Goal: Task Accomplishment & Management: Use online tool/utility

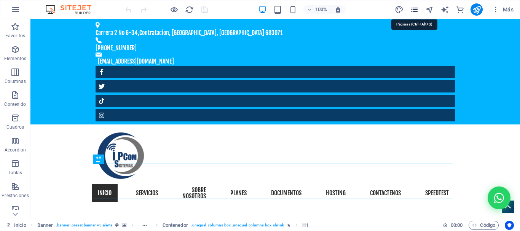
click at [416, 9] on icon "pages" at bounding box center [414, 9] width 9 height 9
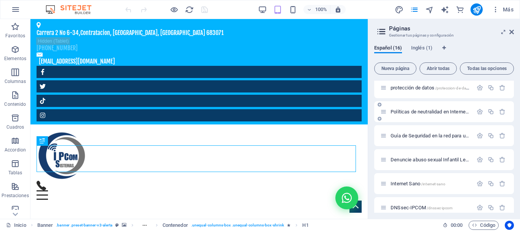
scroll to position [252, 0]
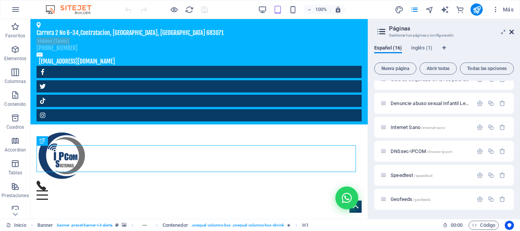
click at [514, 32] on icon at bounding box center [511, 32] width 5 height 6
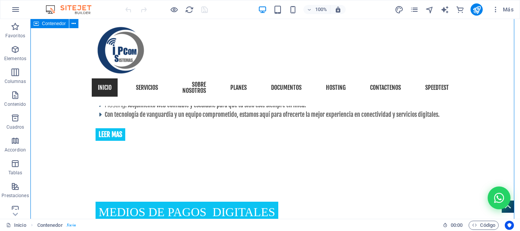
scroll to position [685, 0]
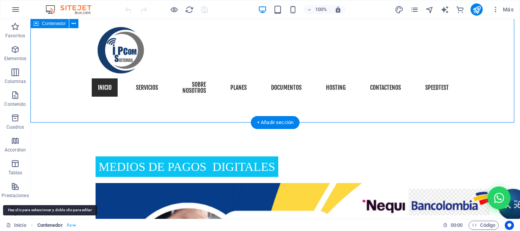
click at [46, 225] on span "Contenedor" at bounding box center [50, 225] width 26 height 9
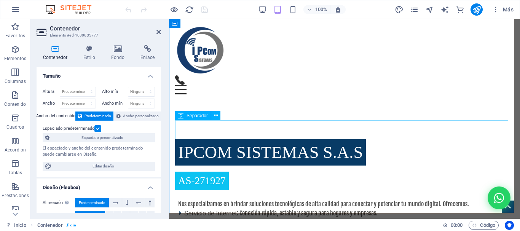
scroll to position [381, 0]
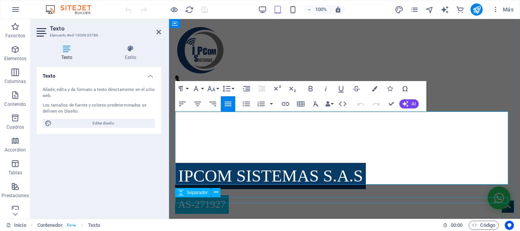
scroll to position [419, 0]
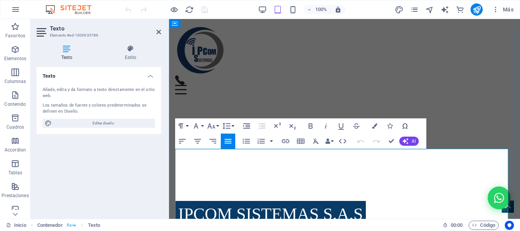
drag, startPoint x: 489, startPoint y: 193, endPoint x: 493, endPoint y: 195, distance: 4.5
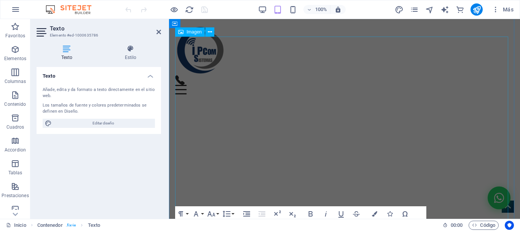
scroll to position [381, 0]
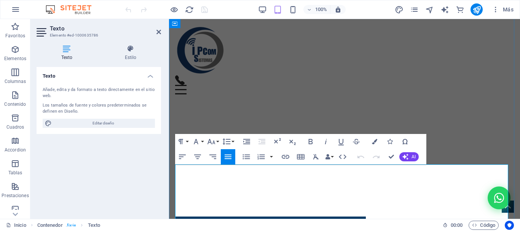
scroll to position [419, 0]
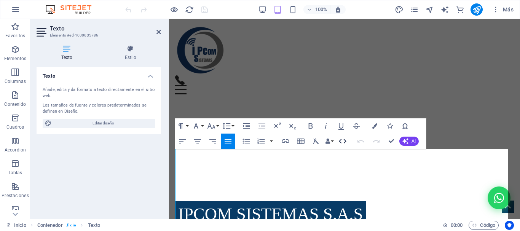
click at [344, 144] on icon "button" at bounding box center [342, 141] width 9 height 9
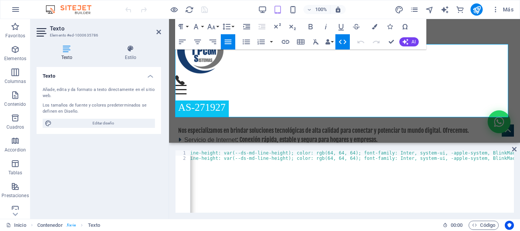
scroll to position [0, 0]
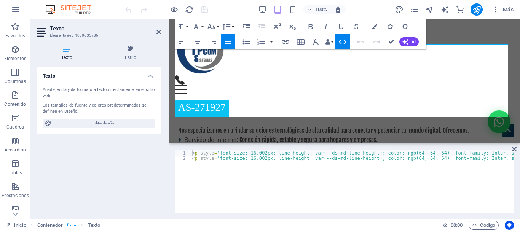
click at [162, 32] on aside "Texto Elemento #ed-1000635786 Texto Estilo Texto Añade, edita y da formato a te…" at bounding box center [99, 119] width 139 height 200
click at [156, 33] on icon at bounding box center [158, 32] width 5 height 6
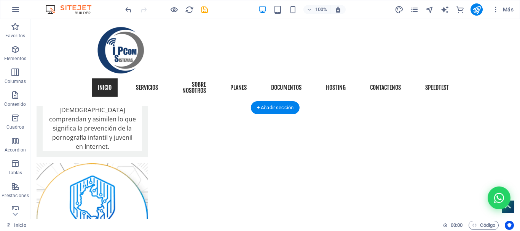
scroll to position [1536, 0]
click at [479, 224] on span "Código" at bounding box center [483, 225] width 23 height 9
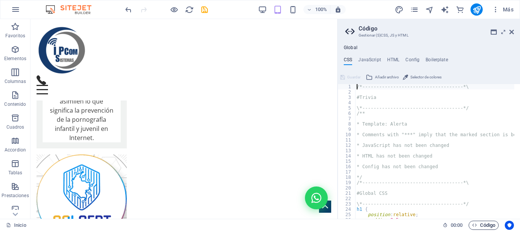
scroll to position [1546, 0]
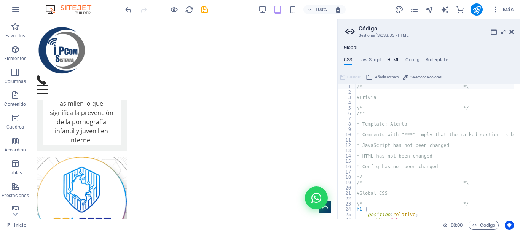
click at [394, 60] on h4 "HTML" at bounding box center [393, 61] width 13 height 8
type textarea "{{content}}"
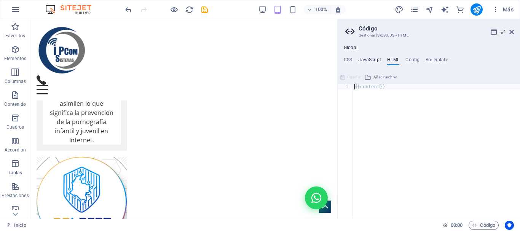
click at [367, 60] on h4 "JavaScript" at bounding box center [369, 61] width 22 height 8
type textarea "/* JS for preset "Menu V2" */"
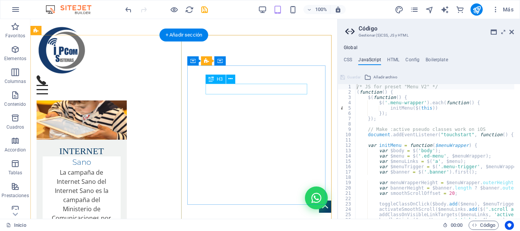
scroll to position [1051, 0]
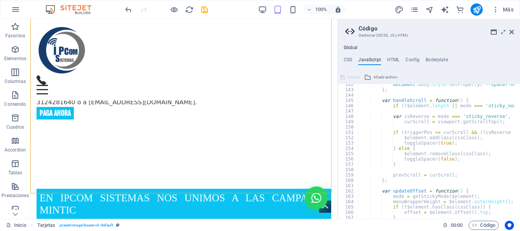
scroll to position [822, 0]
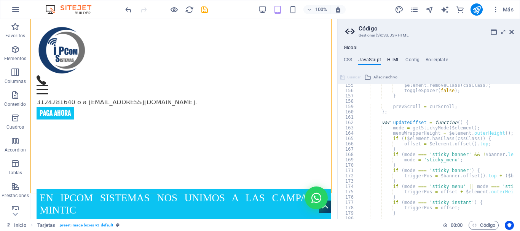
click at [396, 59] on h4 "HTML" at bounding box center [393, 61] width 13 height 8
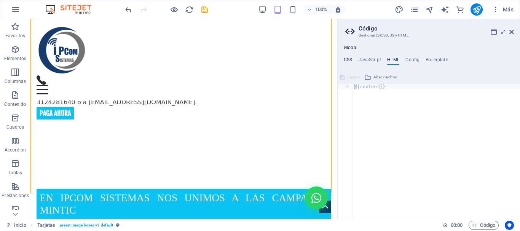
click at [346, 59] on h4 "CSS" at bounding box center [348, 61] width 8 height 8
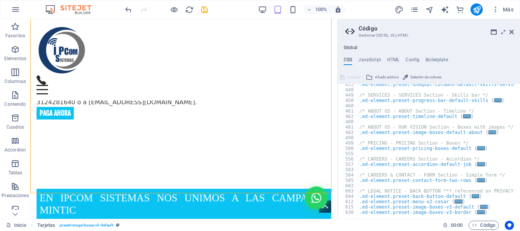
scroll to position [756, 0]
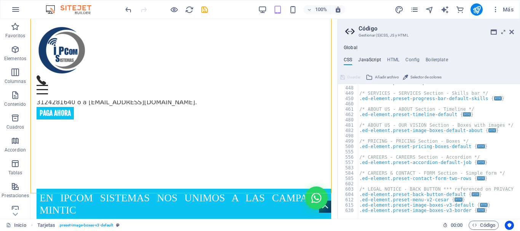
click at [371, 61] on h4 "JavaScript" at bounding box center [369, 61] width 22 height 8
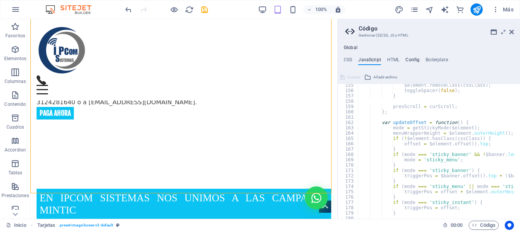
click at [415, 61] on h4 "Config" at bounding box center [412, 61] width 14 height 8
type textarea "$color-background: #ffffff;"
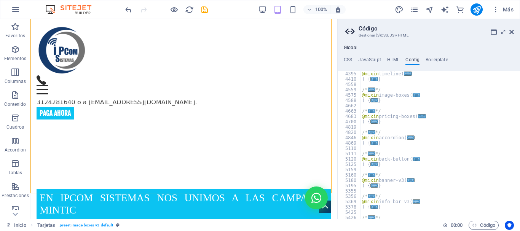
scroll to position [540, 0]
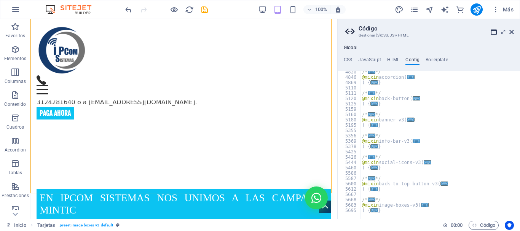
click at [492, 31] on icon at bounding box center [494, 32] width 6 height 6
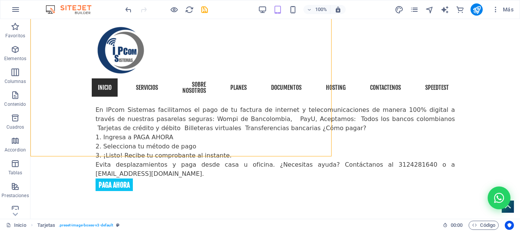
scroll to position [1084, 0]
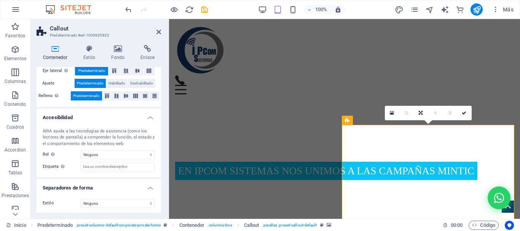
scroll to position [158, 0]
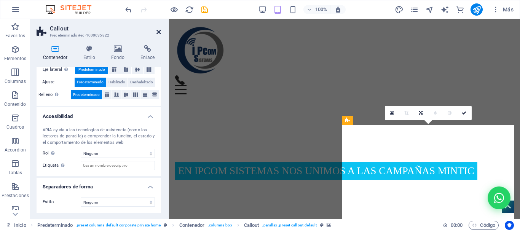
click at [158, 30] on icon at bounding box center [158, 32] width 5 height 6
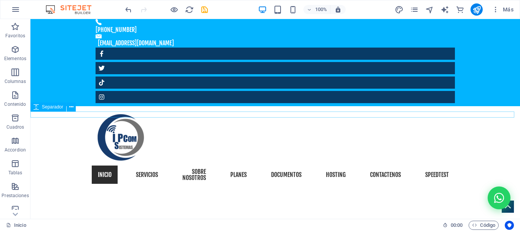
scroll to position [0, 0]
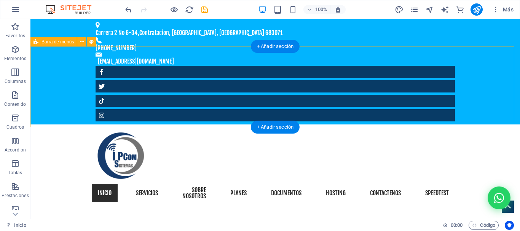
click at [501, 124] on div "¡Chatea con nosotros! Inicio Servicios sobre nosotros planes Documentos hosting…" at bounding box center [275, 167] width 490 height 87
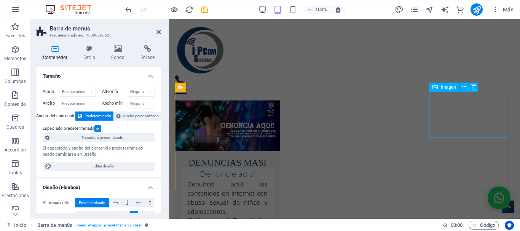
scroll to position [1830, 0]
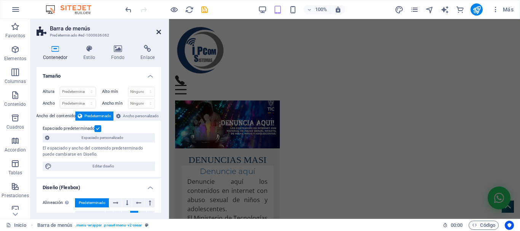
click at [160, 34] on icon at bounding box center [158, 32] width 5 height 6
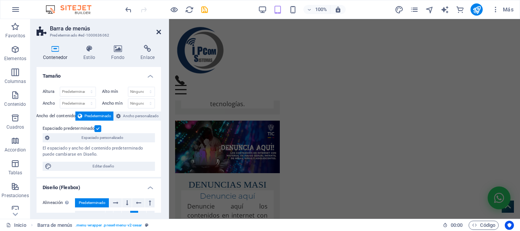
scroll to position [1814, 0]
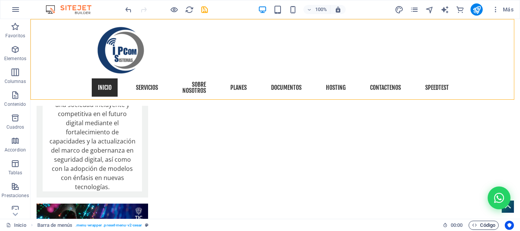
click at [490, 225] on span "Código" at bounding box center [483, 225] width 23 height 9
click at [488, 228] on span "Código" at bounding box center [483, 225] width 23 height 9
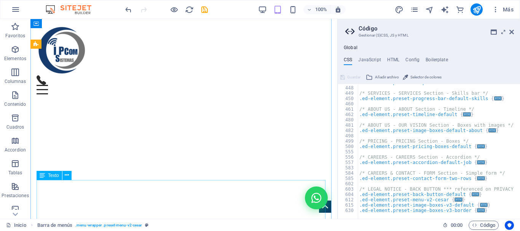
scroll to position [220, 0]
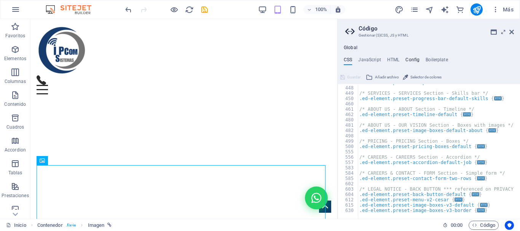
click at [413, 62] on h4 "Config" at bounding box center [412, 61] width 14 height 8
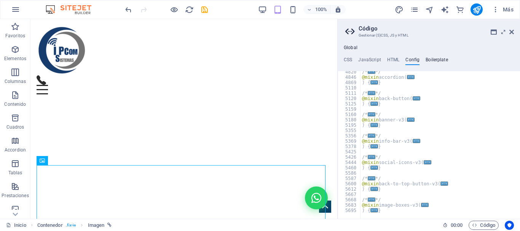
click at [435, 57] on h4 "Boilerplate" at bounding box center [437, 61] width 22 height 8
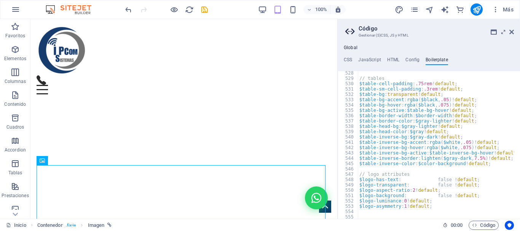
scroll to position [1606, 0]
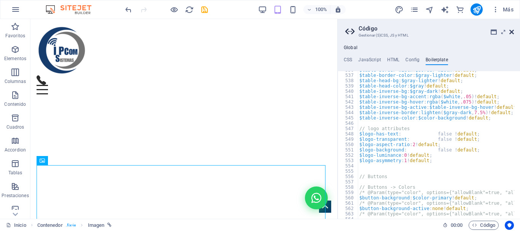
click at [514, 31] on icon at bounding box center [511, 32] width 5 height 6
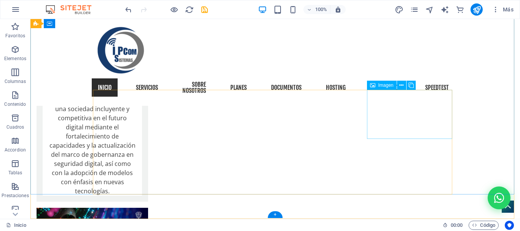
scroll to position [1815, 0]
